Goal: Information Seeking & Learning: Learn about a topic

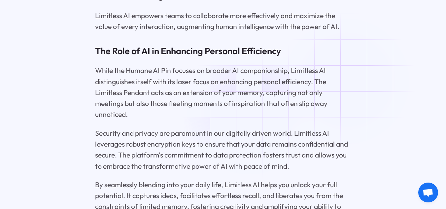
scroll to position [1425, 0]
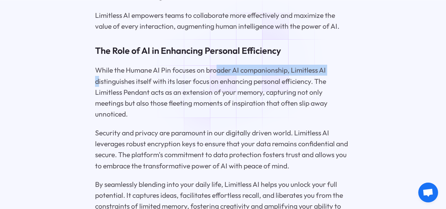
drag, startPoint x: 97, startPoint y: 85, endPoint x: 216, endPoint y: 83, distance: 118.6
click at [216, 83] on p "While the Humane AI Pin focuses on broader AI companionship, Limitless AI disti…" at bounding box center [223, 92] width 256 height 55
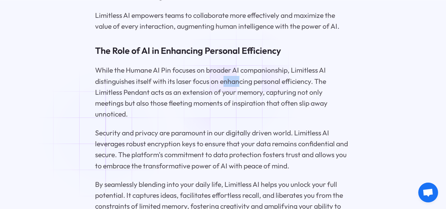
drag, startPoint x: 225, startPoint y: 91, endPoint x: 239, endPoint y: 91, distance: 14.2
click at [239, 91] on p "While the Humane AI Pin focuses on broader AI companionship, Limitless AI disti…" at bounding box center [223, 92] width 256 height 55
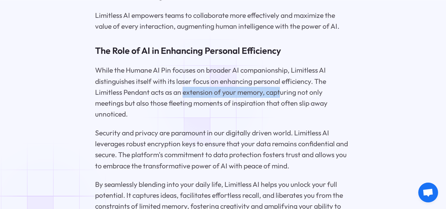
drag, startPoint x: 185, startPoint y: 101, endPoint x: 282, endPoint y: 100, distance: 96.8
click at [282, 100] on p "While the Humane AI Pin focuses on broader AI companionship, Limitless AI disti…" at bounding box center [223, 92] width 256 height 55
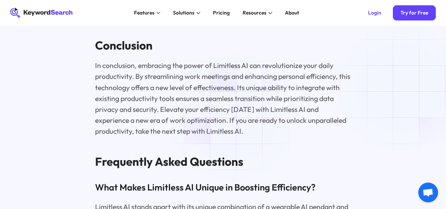
scroll to position [1805, 0]
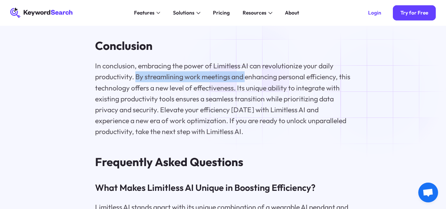
drag, startPoint x: 136, startPoint y: 87, endPoint x: 247, endPoint y: 83, distance: 111.7
click at [247, 83] on p "In conclusion, embracing the power of Limitless AI can revolutionize your daily…" at bounding box center [223, 98] width 256 height 77
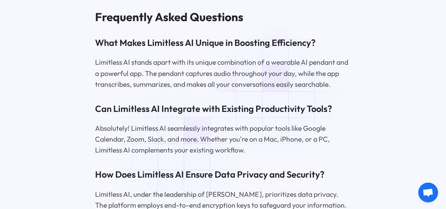
scroll to position [1951, 0]
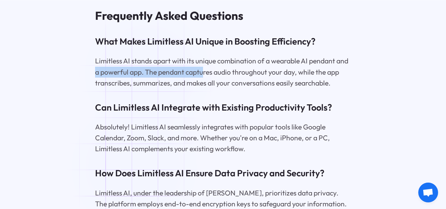
drag, startPoint x: 93, startPoint y: 79, endPoint x: 204, endPoint y: 79, distance: 110.9
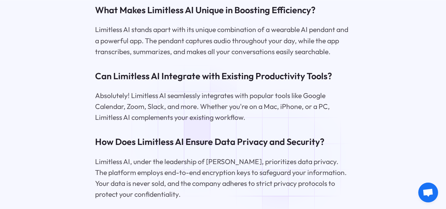
click at [195, 123] on p "Absolutely! Limitless AI seamlessly integrates with popular tools like Google C…" at bounding box center [223, 106] width 256 height 33
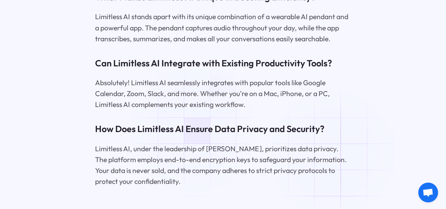
scroll to position [1996, 0]
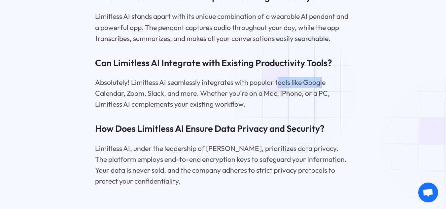
drag, startPoint x: 278, startPoint y: 93, endPoint x: 325, endPoint y: 93, distance: 46.2
click at [325, 93] on p "Absolutely! Limitless AI seamlessly integrates with popular tools like Google C…" at bounding box center [223, 93] width 256 height 33
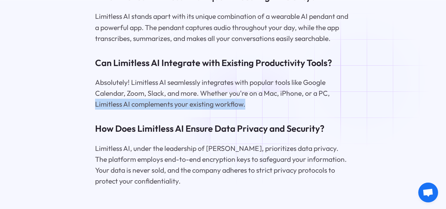
drag, startPoint x: 65, startPoint y: 115, endPoint x: 252, endPoint y: 117, distance: 186.9
click at [252, 110] on p "Absolutely! Limitless AI seamlessly integrates with popular tools like Google C…" at bounding box center [223, 93] width 256 height 33
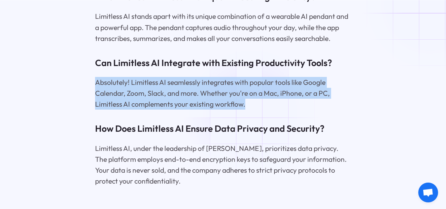
drag, startPoint x: 85, startPoint y: 93, endPoint x: 256, endPoint y: 118, distance: 173.2
copy p "Absolutely! Limitless AI seamlessly integrates with popular tools like Google C…"
